Goal: Task Accomplishment & Management: Complete application form

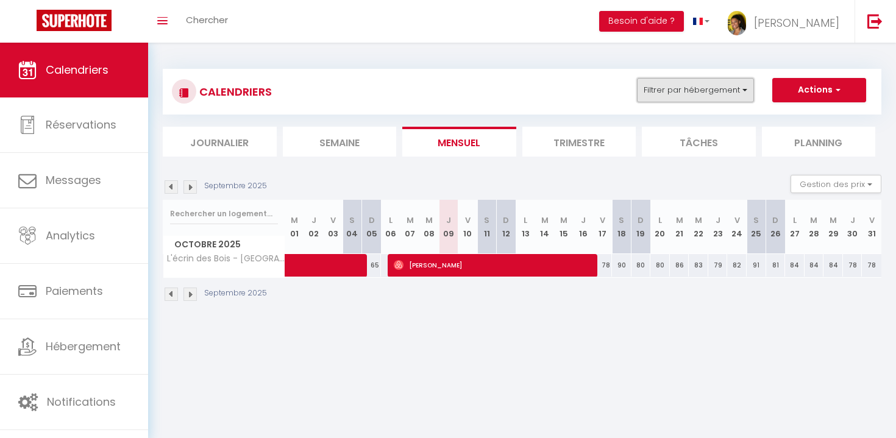
click at [701, 88] on button "Filtrer par hébergement" at bounding box center [695, 90] width 117 height 24
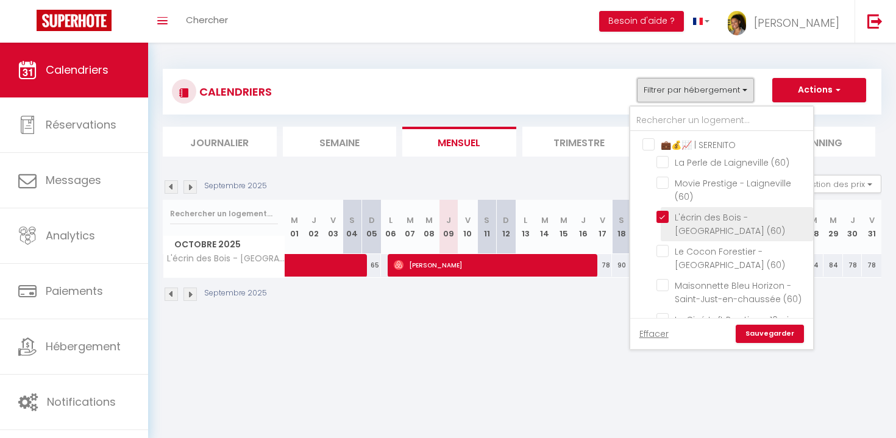
scroll to position [32, 0]
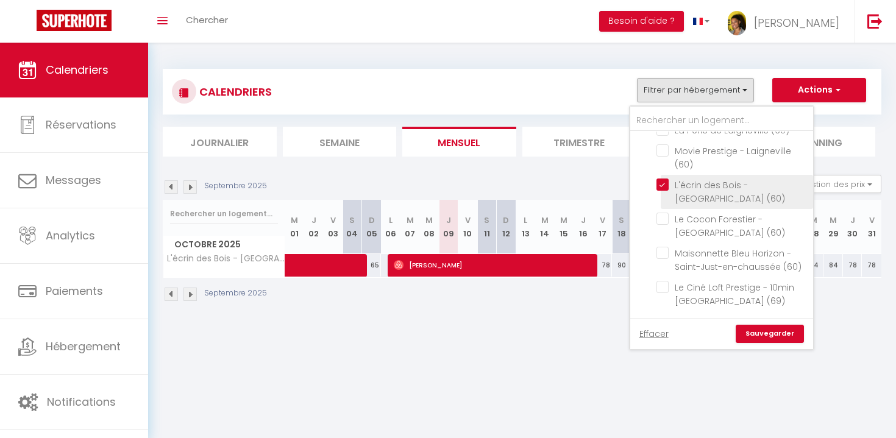
click at [660, 184] on input "L'écrin des Bois - [GEOGRAPHIC_DATA] (60)" at bounding box center [733, 185] width 152 height 12
checkbox input "false"
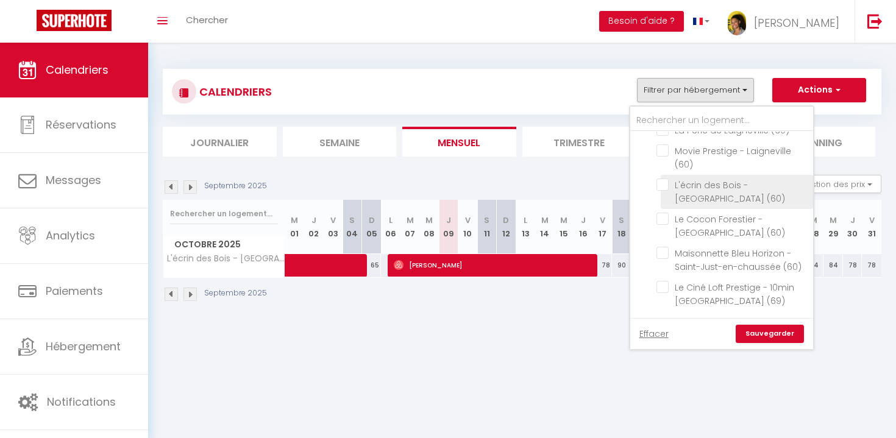
checkbox input "false"
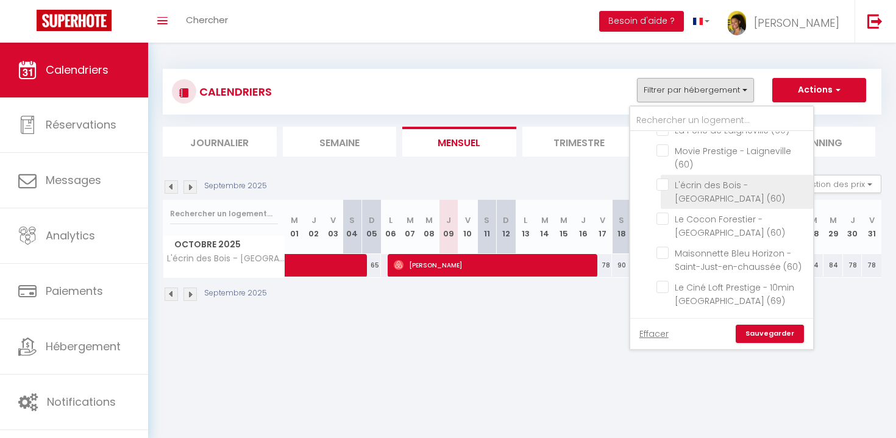
checkbox input "false"
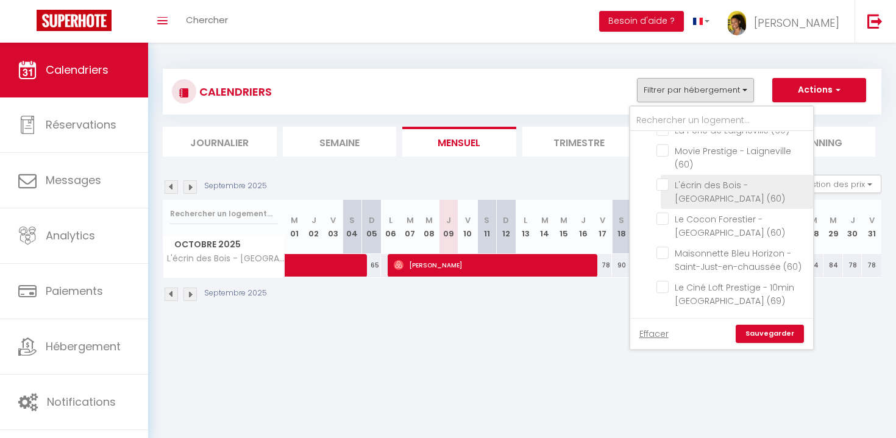
checkbox input "false"
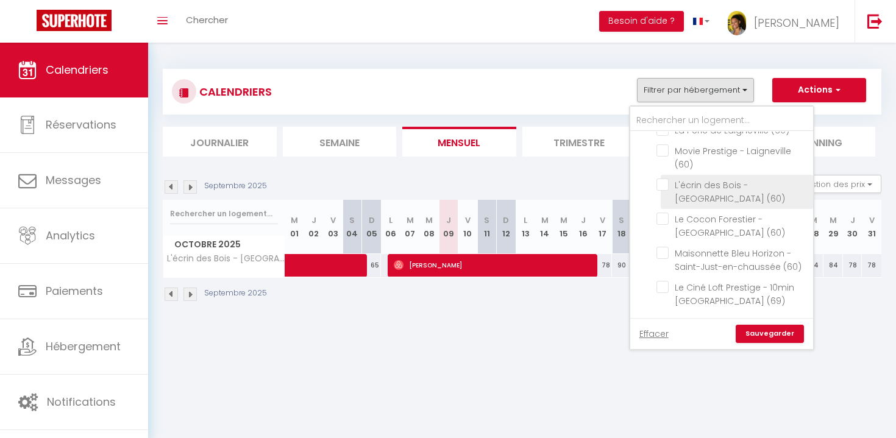
checkbox input "false"
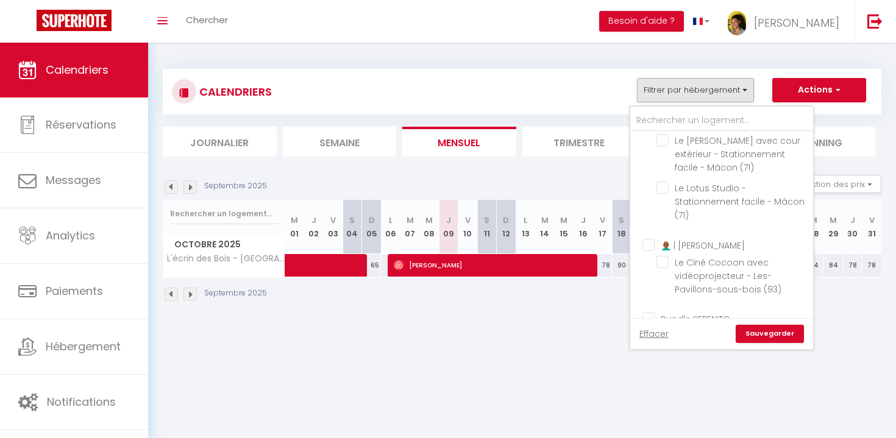
scroll to position [346, 0]
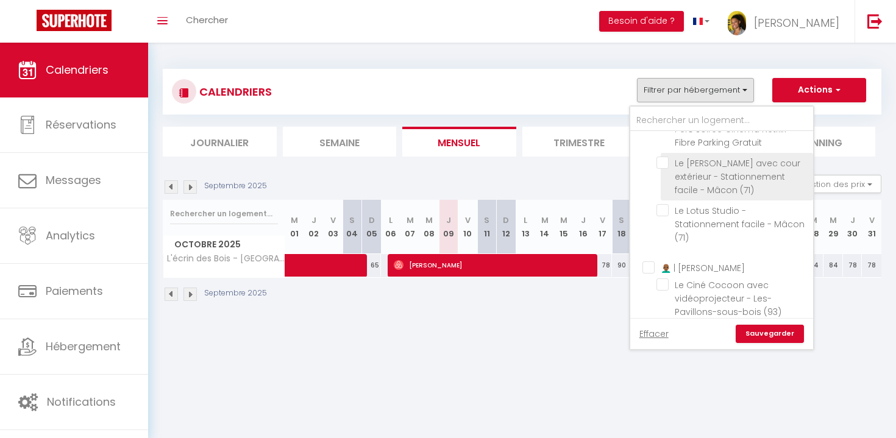
click at [666, 169] on input "Le [PERSON_NAME] avec cour extérieur - Stationnement facile - Mâcon (71)" at bounding box center [733, 163] width 152 height 12
checkbox input "true"
checkbox input "false"
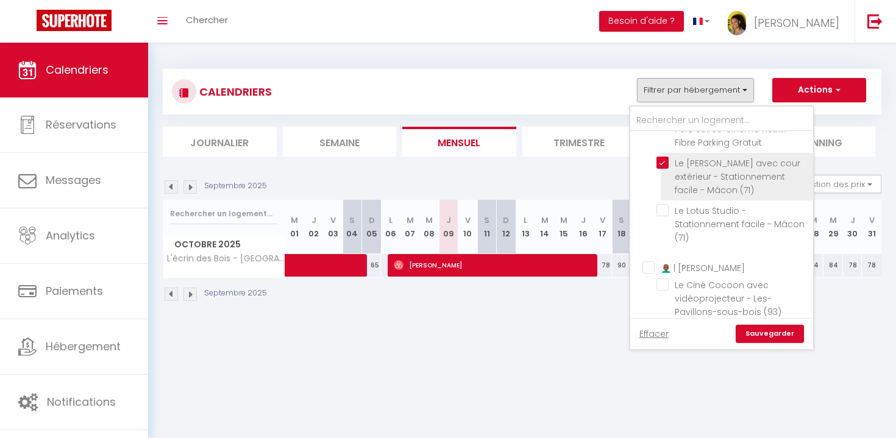
checkbox input "false"
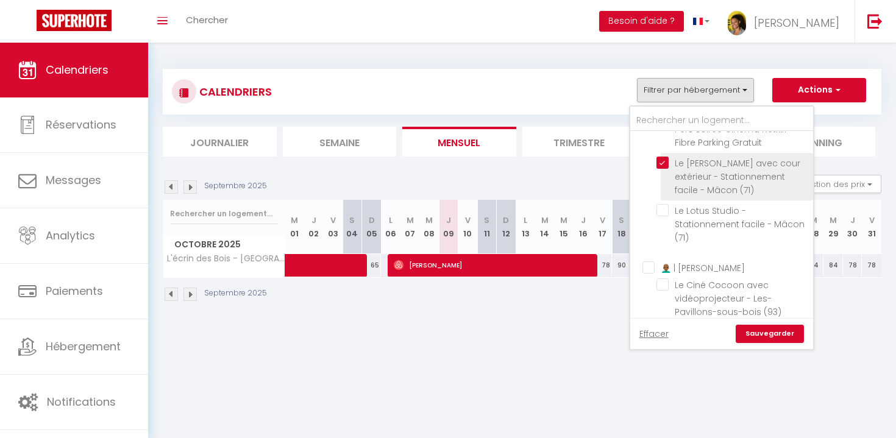
checkbox input "false"
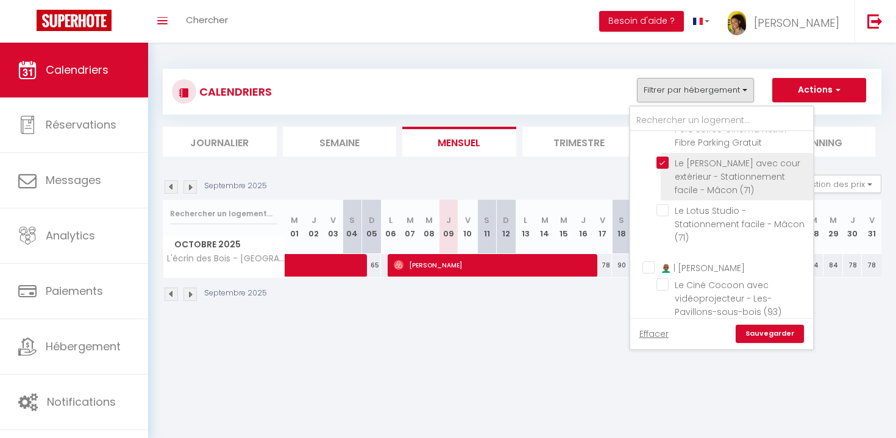
checkbox input "false"
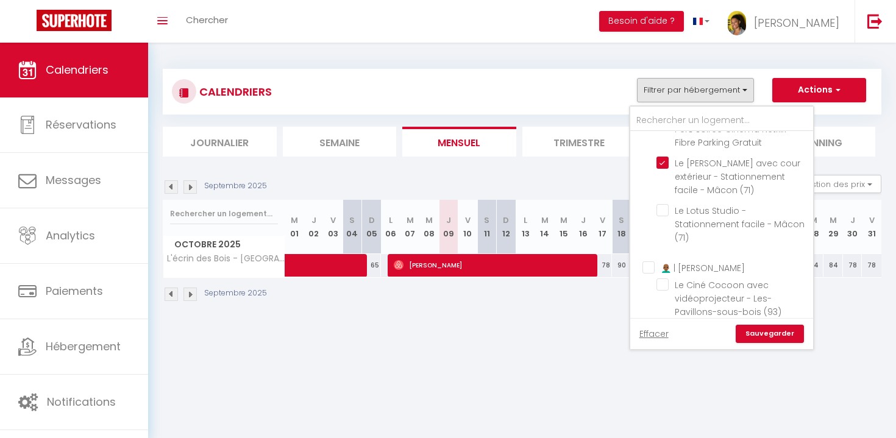
click at [766, 340] on link "Sauvegarder" at bounding box center [770, 334] width 68 height 18
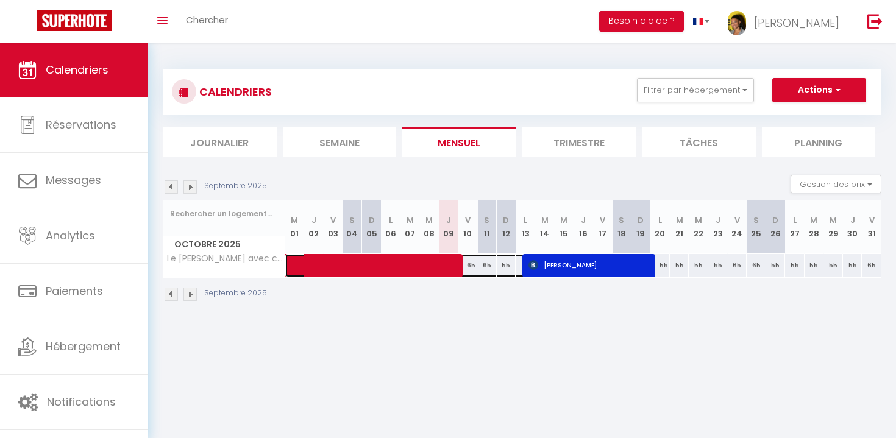
click at [443, 271] on span at bounding box center [424, 265] width 252 height 23
select select "OK"
select select "0"
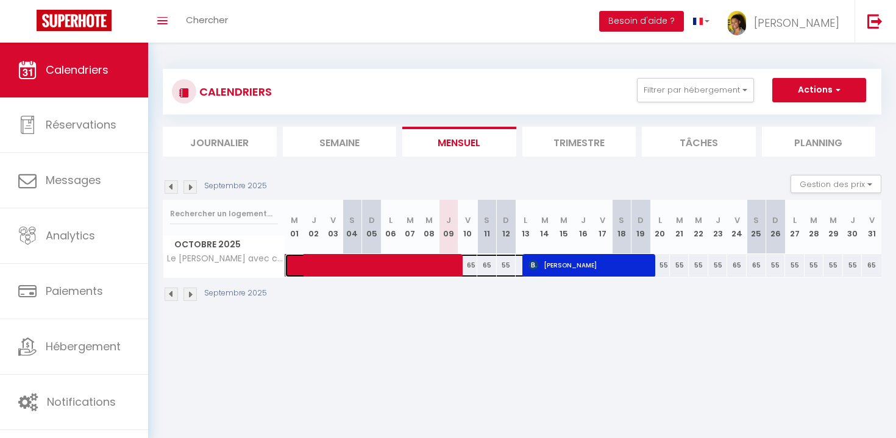
select select "1"
select select
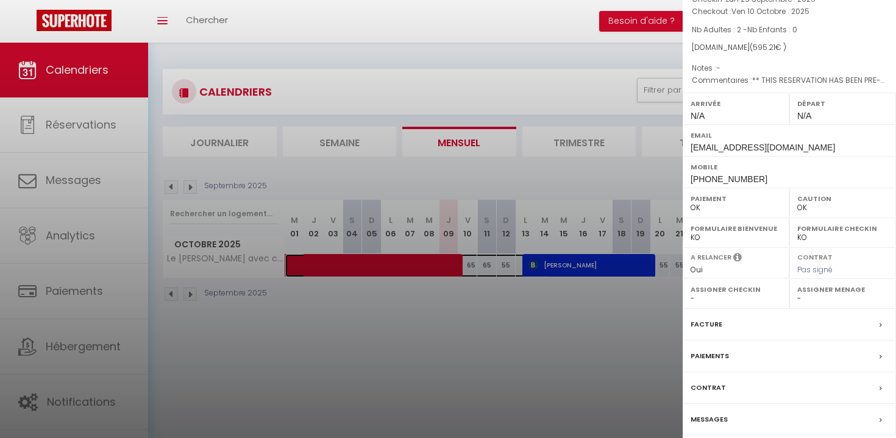
scroll to position [142, 0]
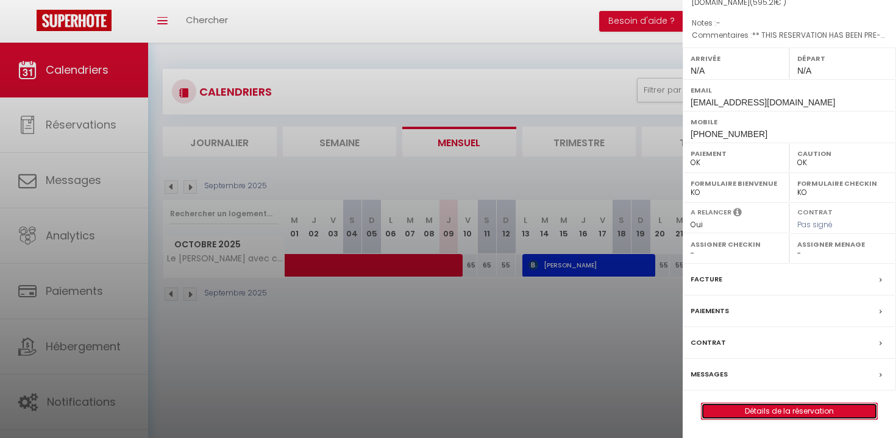
click at [784, 410] on link "Détails de la réservation" at bounding box center [790, 412] width 176 height 16
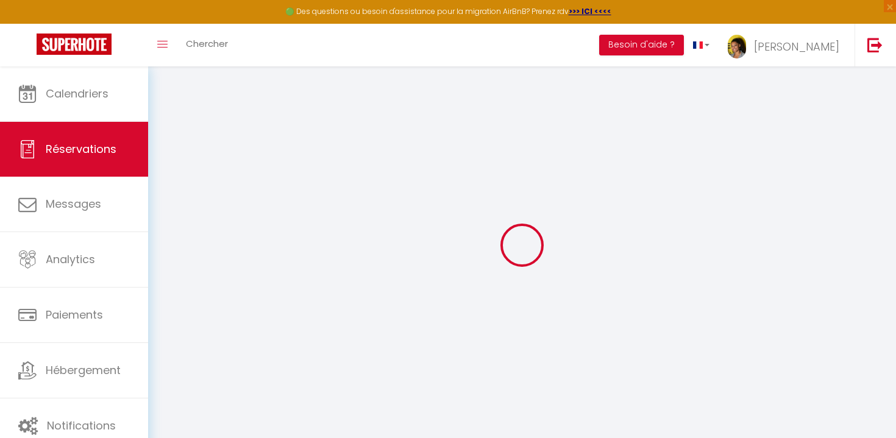
type input "Mohssine"
type input "Saknati"
type input "[EMAIL_ADDRESS][DOMAIN_NAME]"
type input "[PHONE_NUMBER]"
type input "."
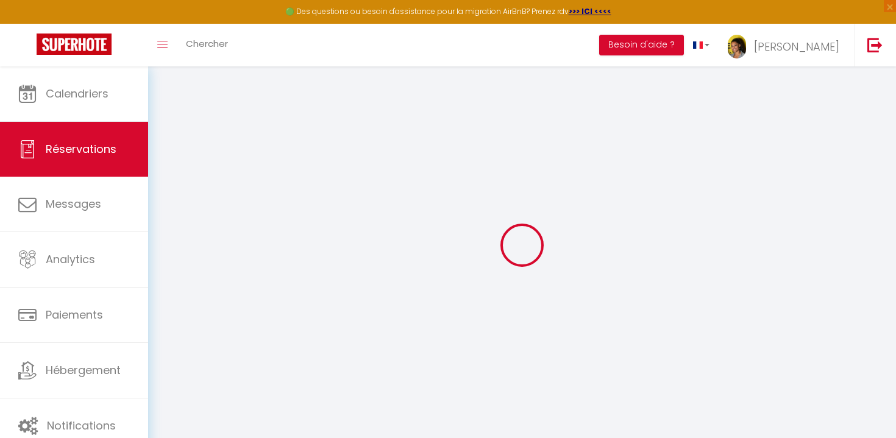
select select "FR"
type input "40"
type input "96.69"
type input "8.33"
select select "28480"
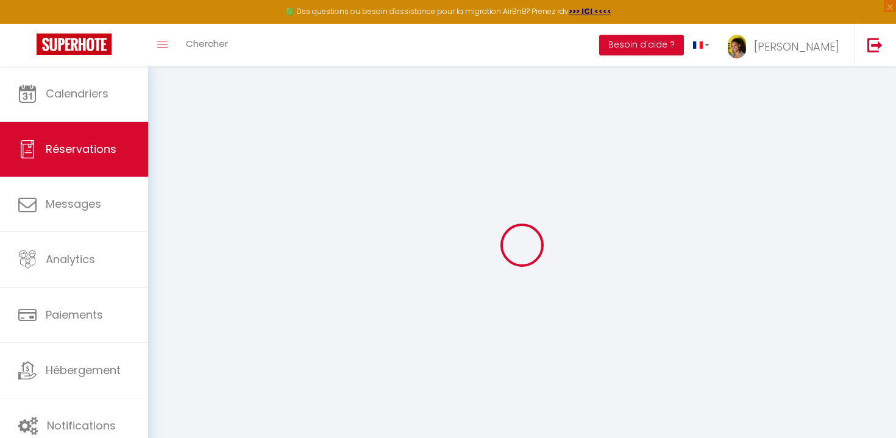
select select "1"
select select
type input "2"
select select "12"
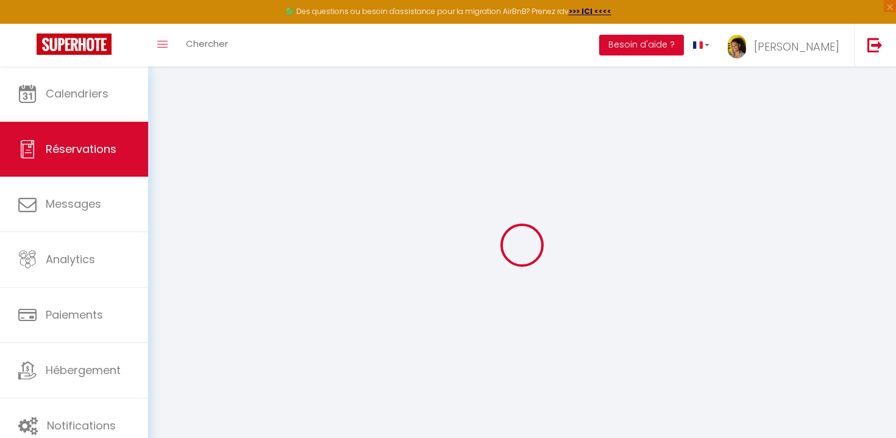
select select "15"
type input "528.77"
checkbox input "false"
type input "0"
select select "2"
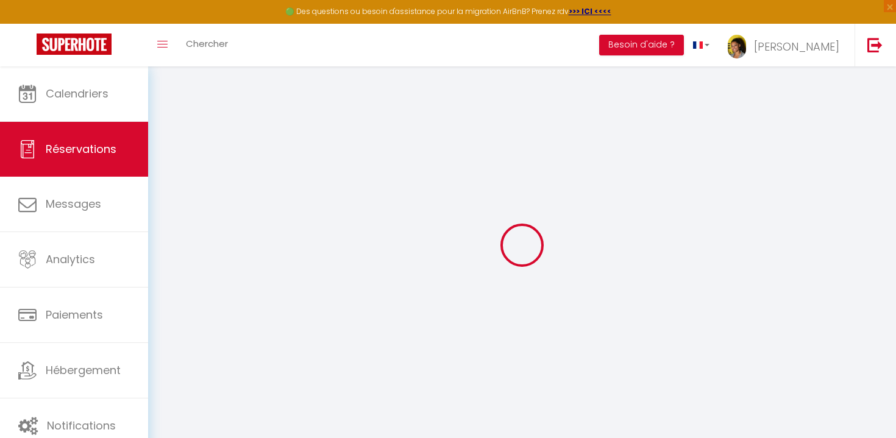
type input "0"
select select
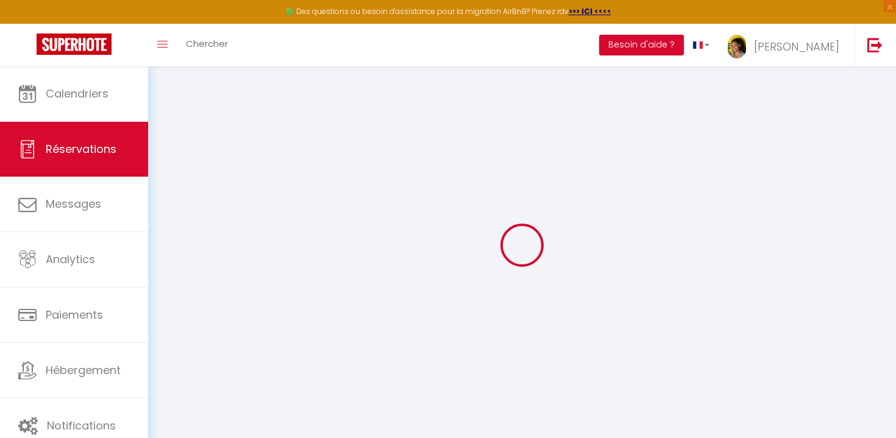
checkbox input "false"
select select
checkbox input "false"
select select
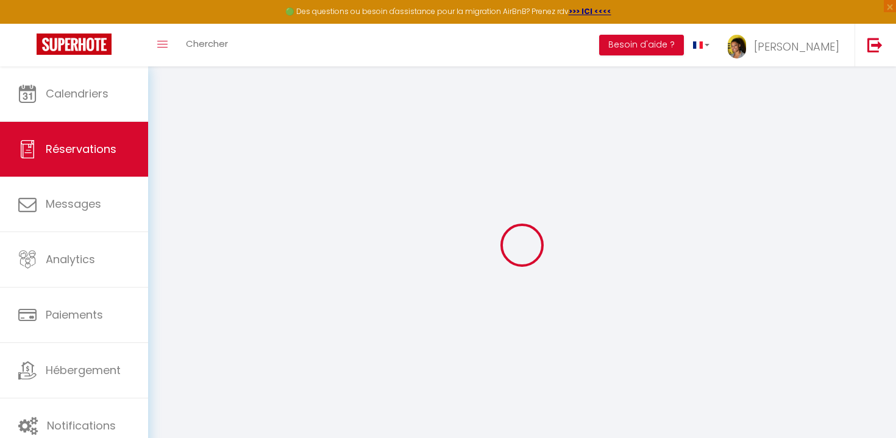
select select
checkbox input "false"
type \?1 "** THIS RESERVATION HAS BEEN PRE-PAID ** BOOKING NOTE : Payment charge is EUR 8…"
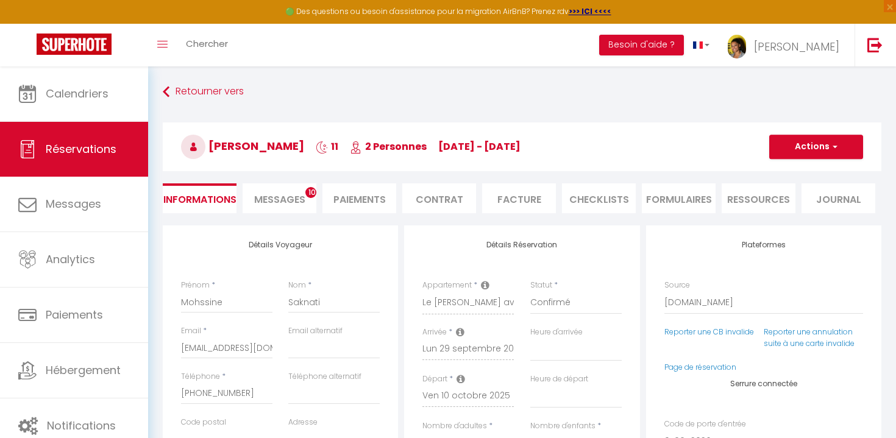
type input "26.44"
select select
checkbox input "false"
select select
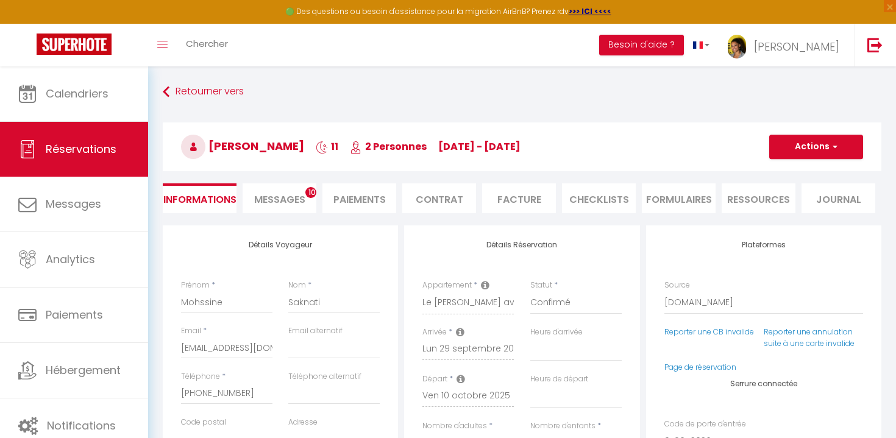
select select
